Goal: Navigation & Orientation: Find specific page/section

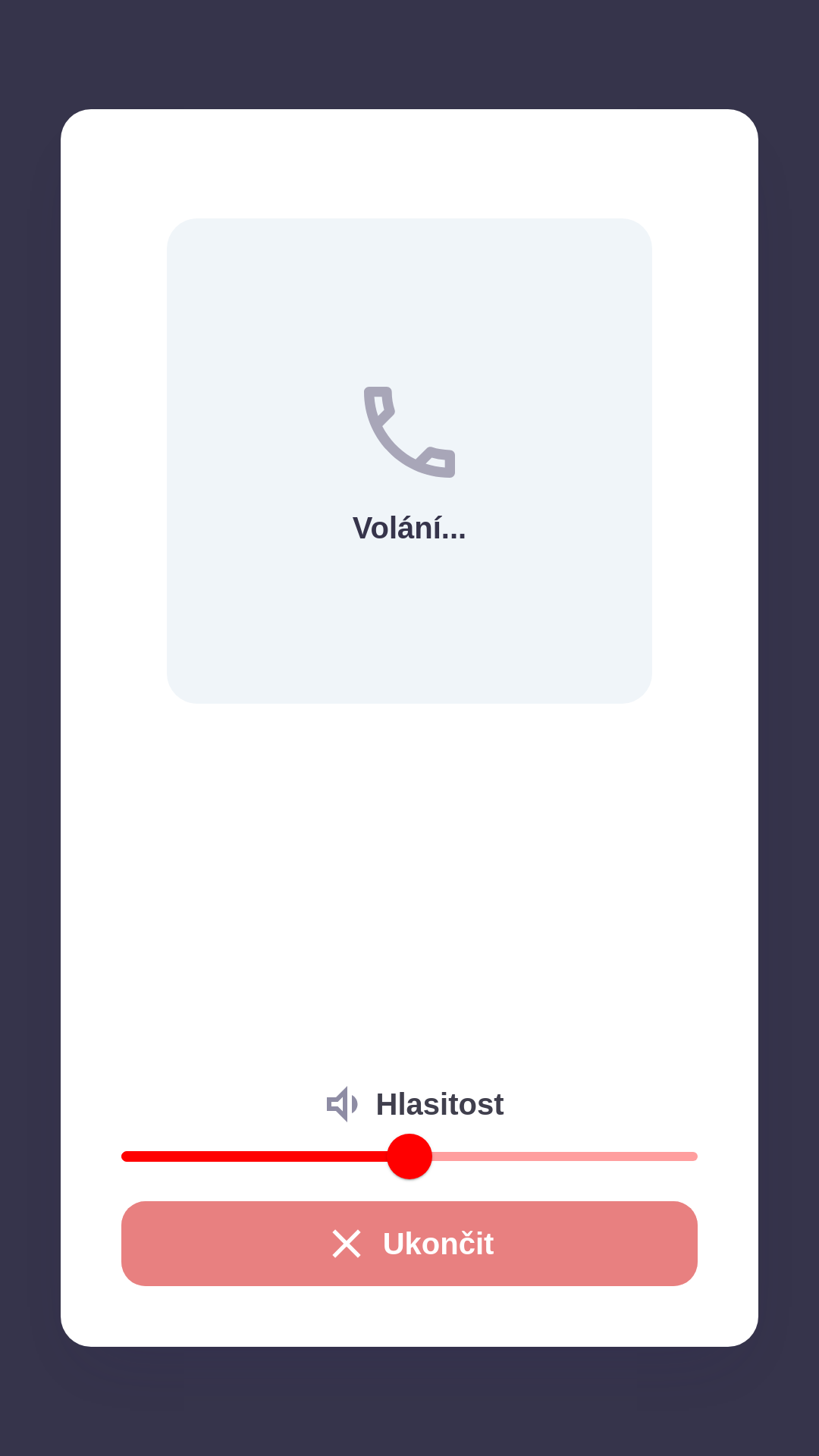
click at [513, 1238] on button "Ukončit" at bounding box center [409, 1244] width 576 height 85
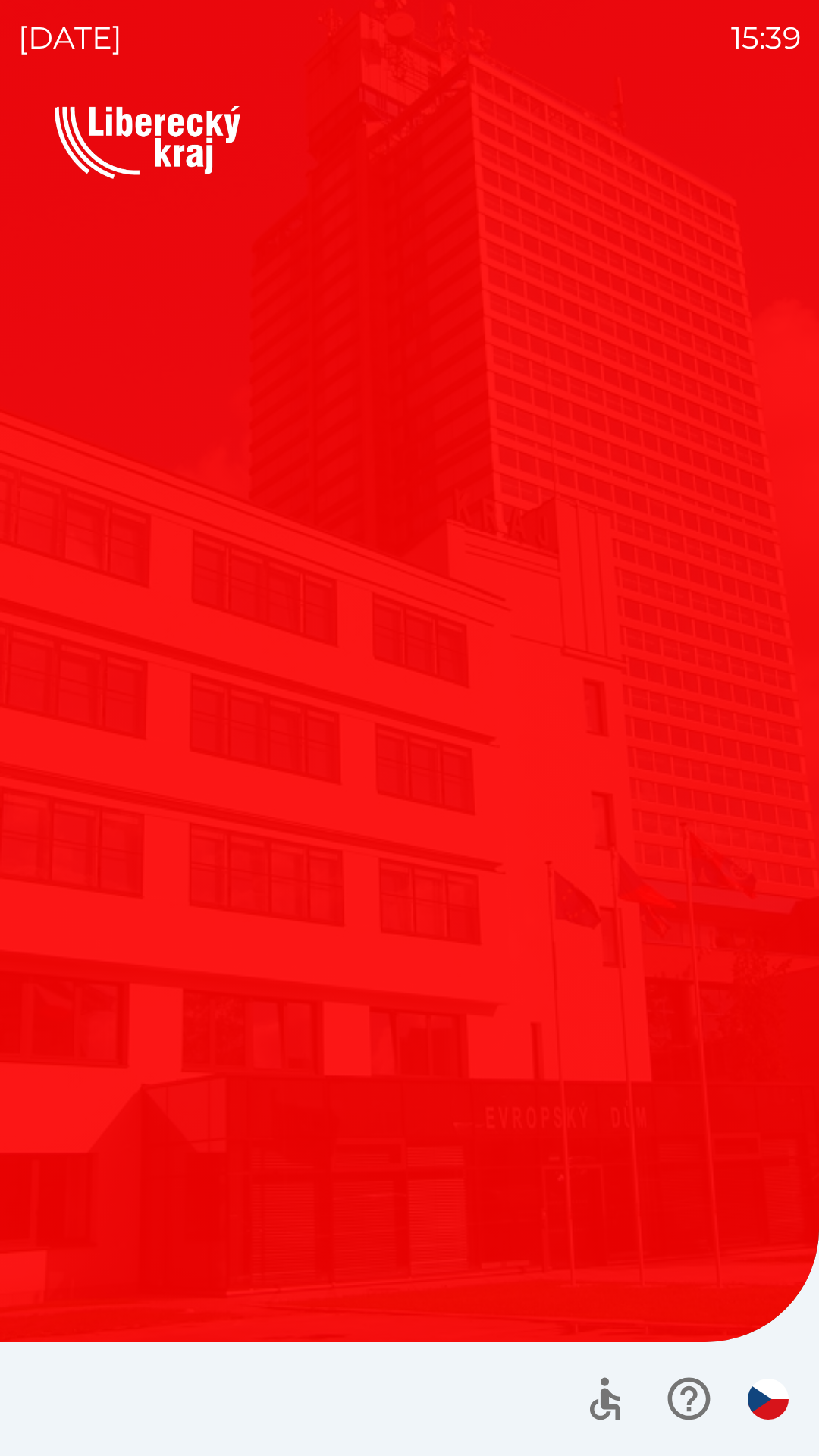
click at [374, 852] on button "Kotlíkové dotace" at bounding box center [229, 746] width 349 height 227
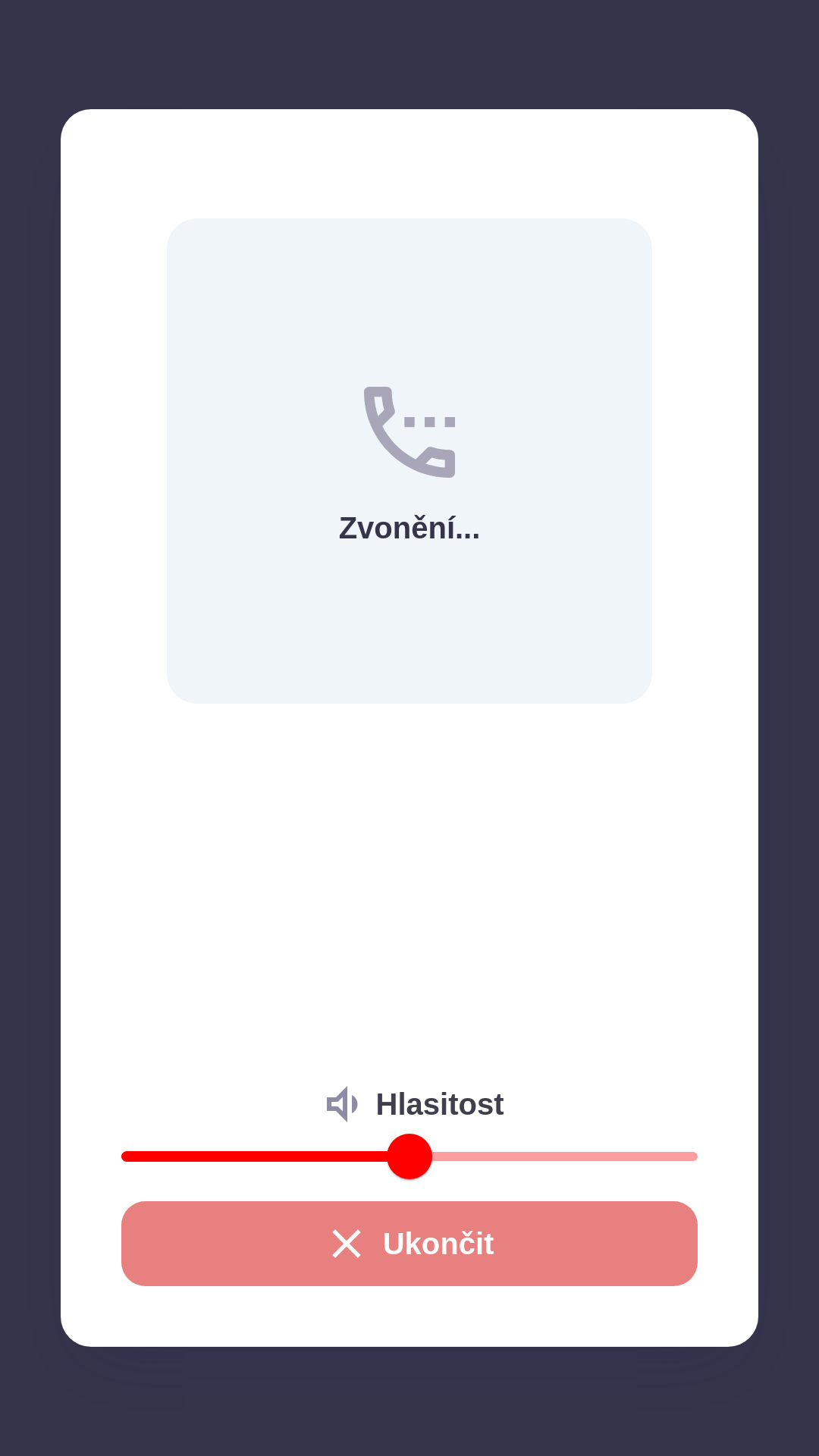
click at [354, 1244] on icon "button" at bounding box center [346, 1244] width 49 height 49
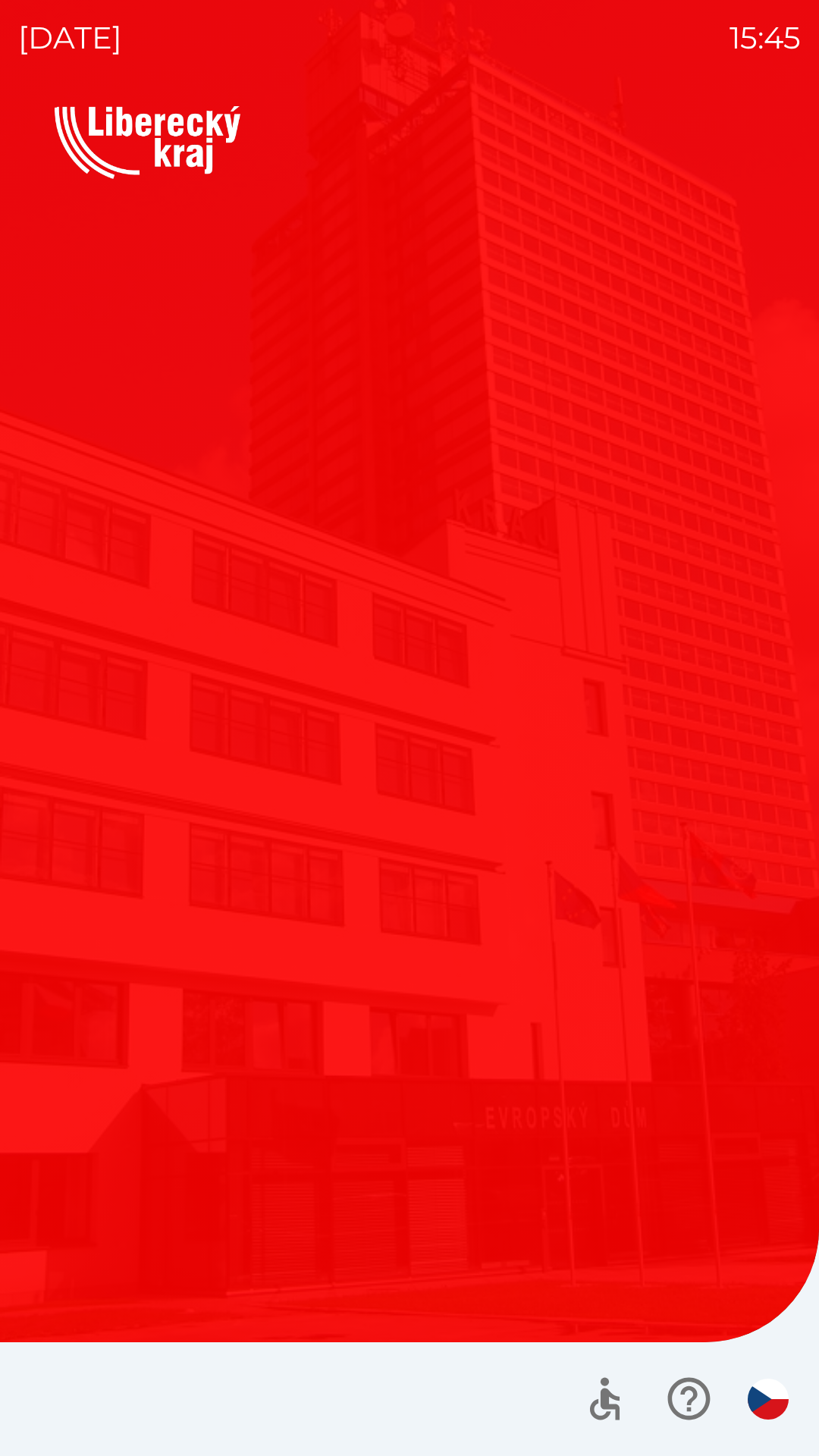
click at [724, 1341] on div "Vítejte Jak vám mohu pomoci? Plánovaná schůzka Společnosti Kotlíkové dotace Dot…" at bounding box center [409, 781] width 782 height 1350
click at [686, 1392] on icon "button" at bounding box center [689, 1399] width 51 height 51
